Goal: Task Accomplishment & Management: Complete application form

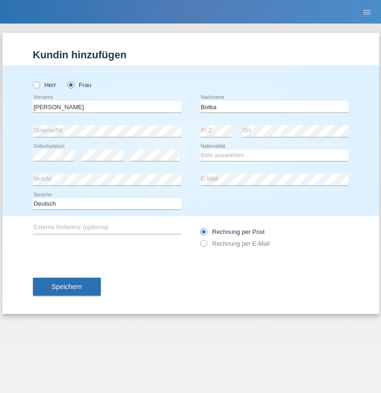
type input "Botka"
select select "HU"
select select "C"
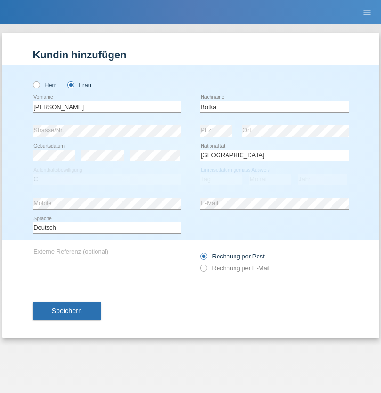
select select "01"
select select "07"
select select "2021"
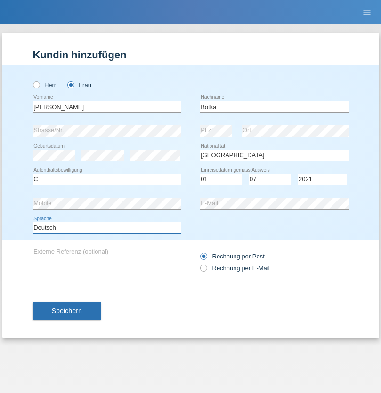
select select "en"
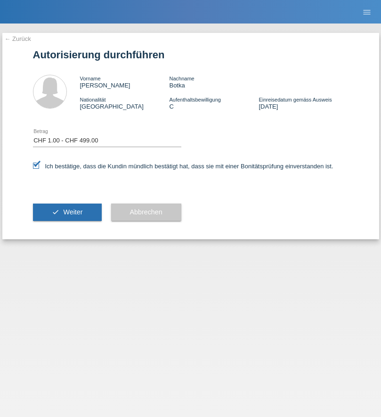
select select "1"
click at [67, 212] on span "Weiter" at bounding box center [72, 212] width 19 height 8
